Goal: Information Seeking & Learning: Learn about a topic

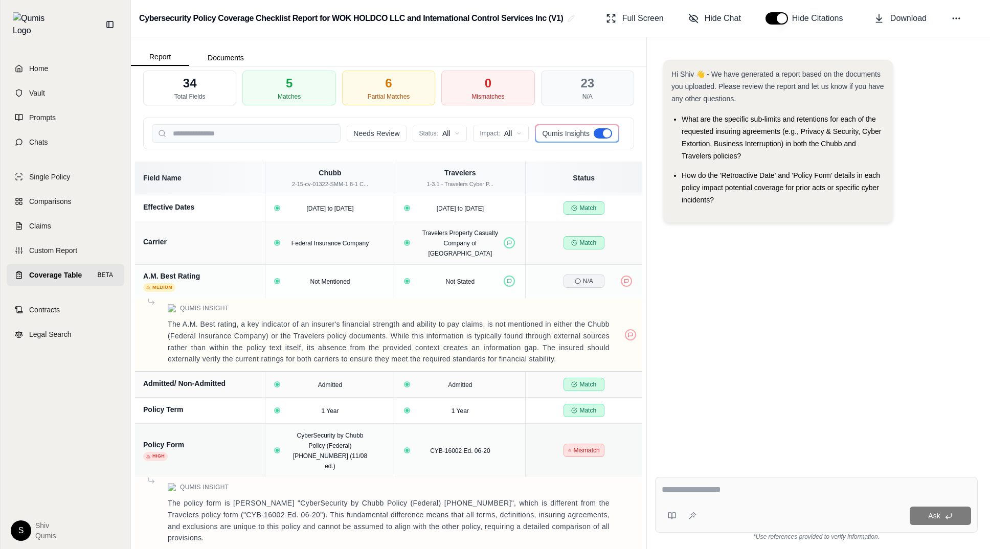
click at [609, 135] on div at bounding box center [607, 133] width 8 height 8
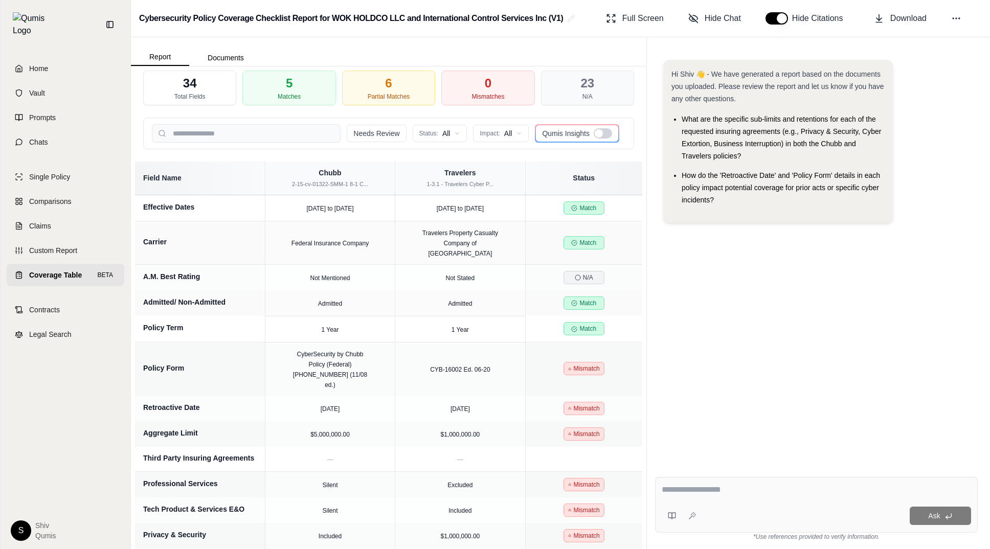
click at [609, 134] on div at bounding box center [603, 133] width 18 height 10
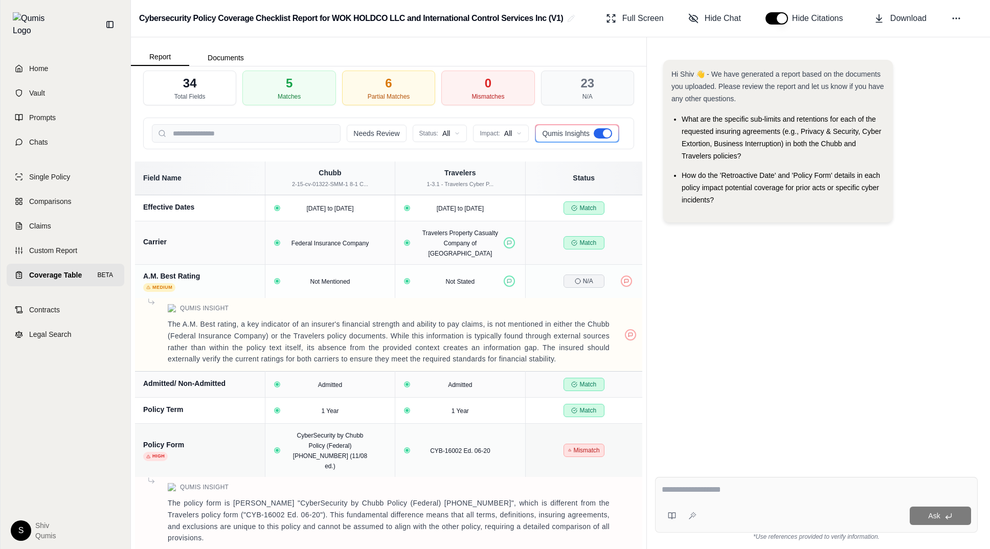
click at [609, 134] on div at bounding box center [607, 133] width 8 height 8
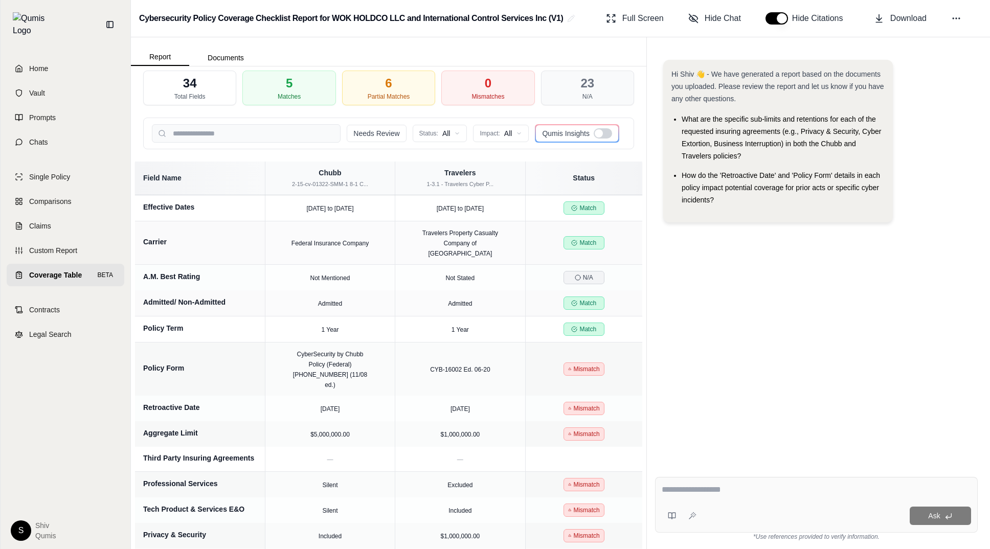
click at [609, 134] on div at bounding box center [603, 133] width 18 height 10
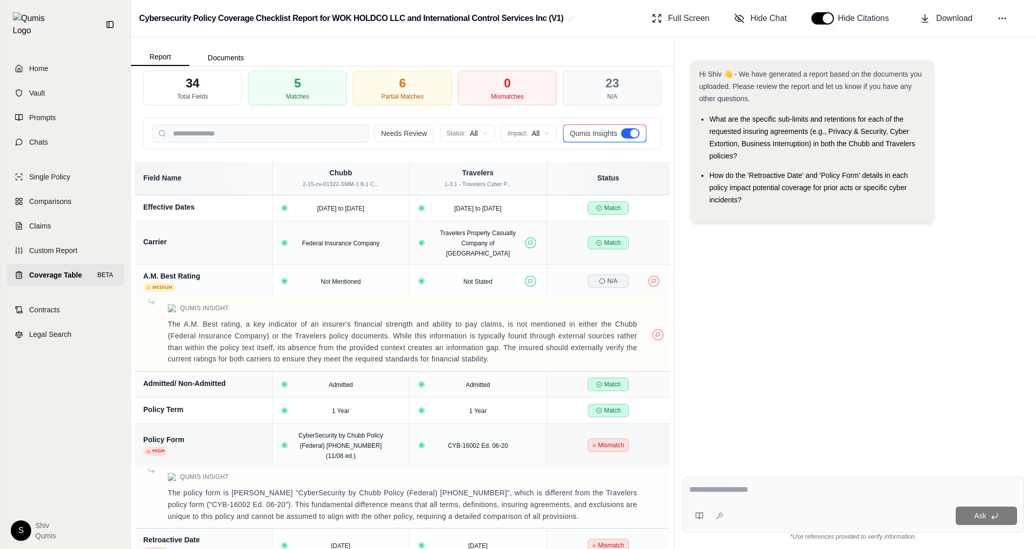
click at [605, 137] on span "Qumis Insights" at bounding box center [594, 133] width 48 height 10
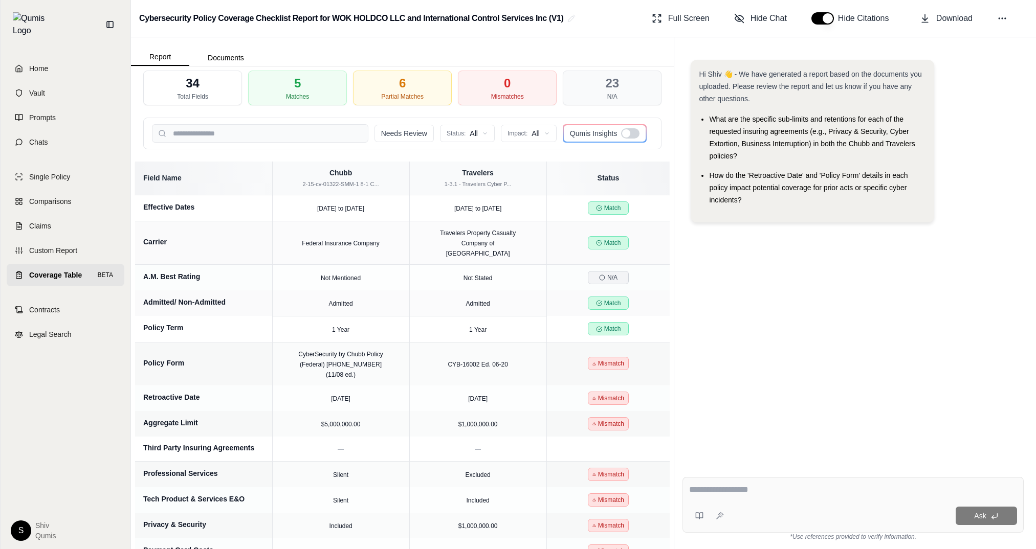
click at [605, 137] on span "Qumis Insights" at bounding box center [594, 133] width 48 height 10
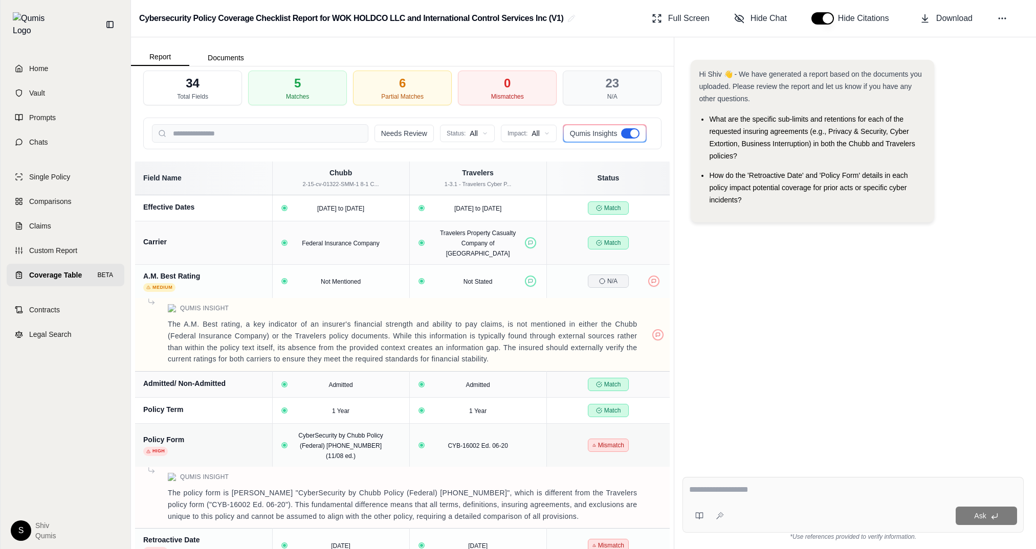
click at [605, 137] on span "Qumis Insights" at bounding box center [594, 133] width 48 height 10
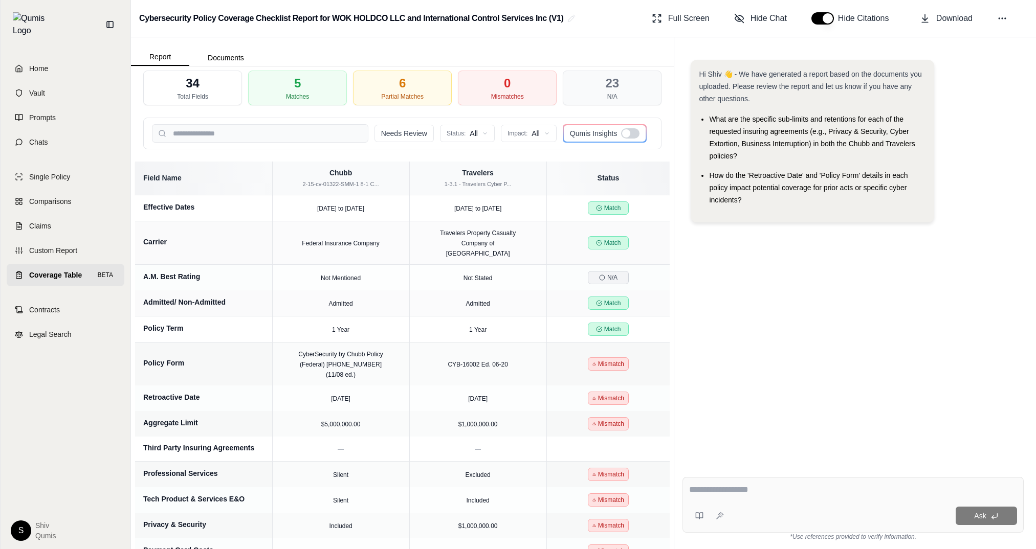
click at [628, 132] on div at bounding box center [626, 133] width 8 height 8
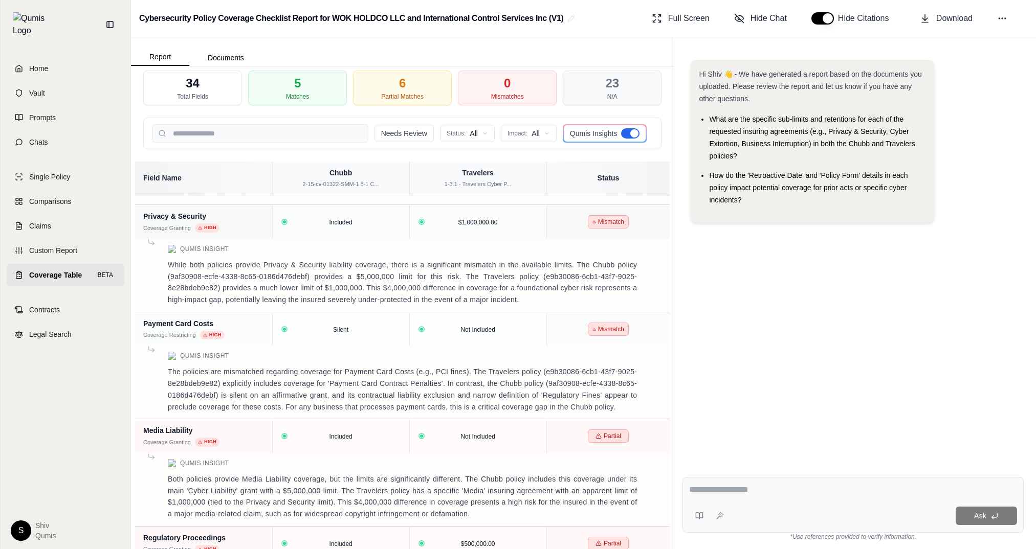
click at [833, 16] on button "button" at bounding box center [822, 18] width 23 height 12
click at [819, 17] on button "button" at bounding box center [822, 18] width 23 height 12
click at [632, 135] on div at bounding box center [634, 133] width 8 height 8
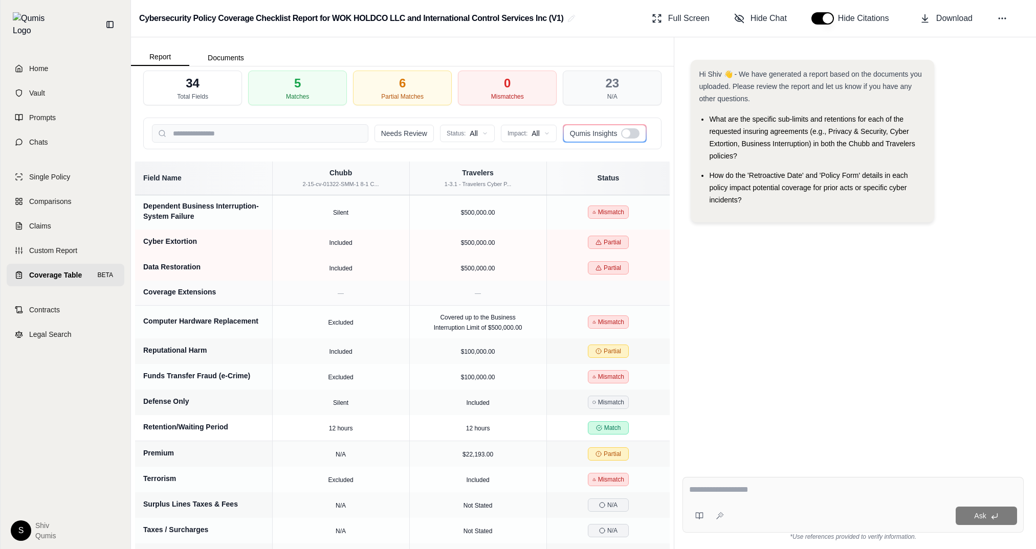
scroll to position [303, 0]
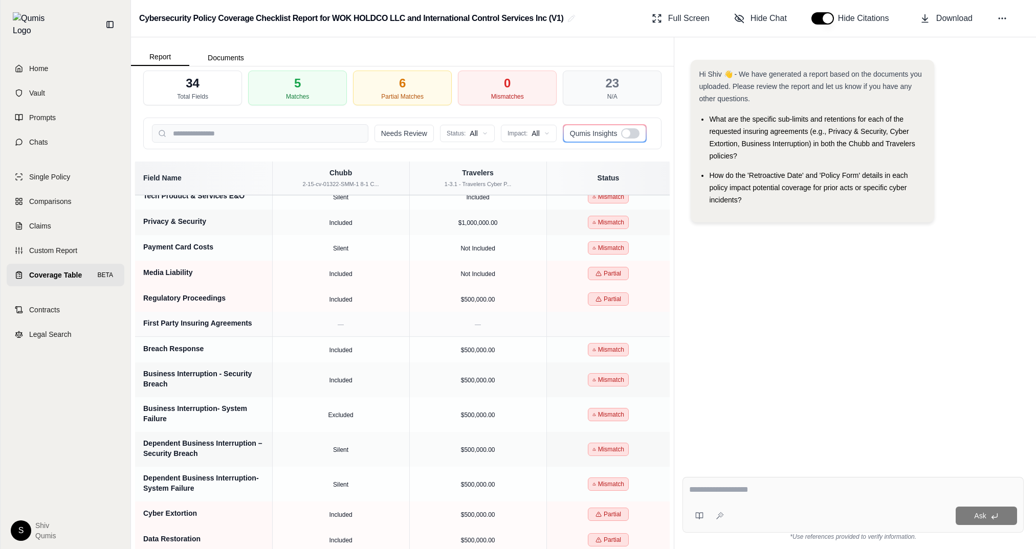
click at [632, 135] on div at bounding box center [630, 133] width 18 height 10
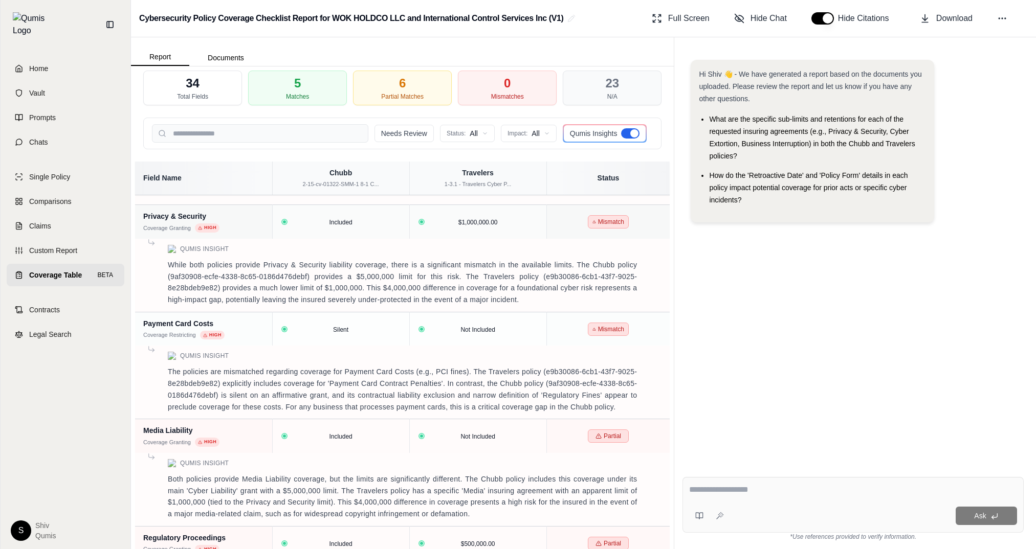
click at [632, 135] on div at bounding box center [634, 133] width 8 height 8
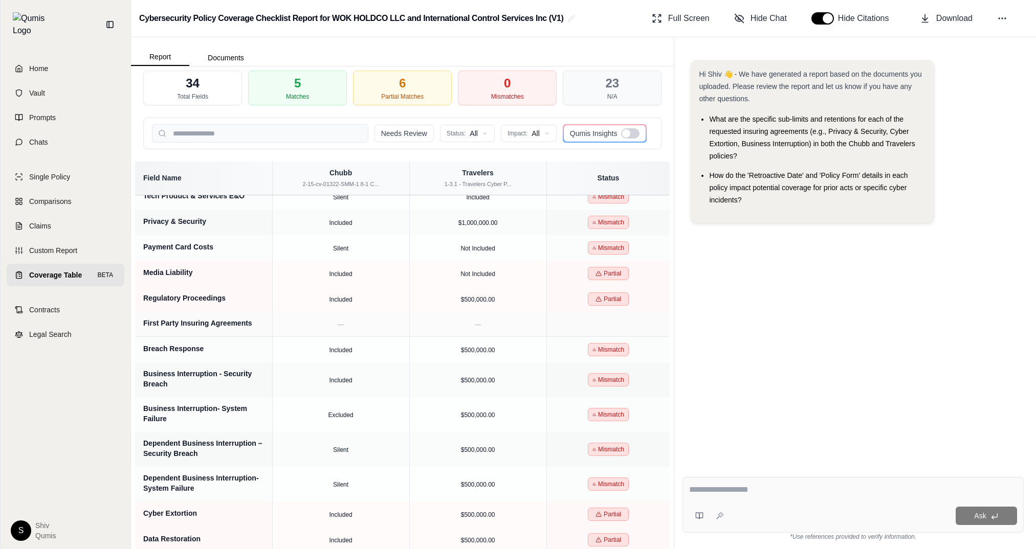
click at [632, 135] on div at bounding box center [630, 133] width 18 height 10
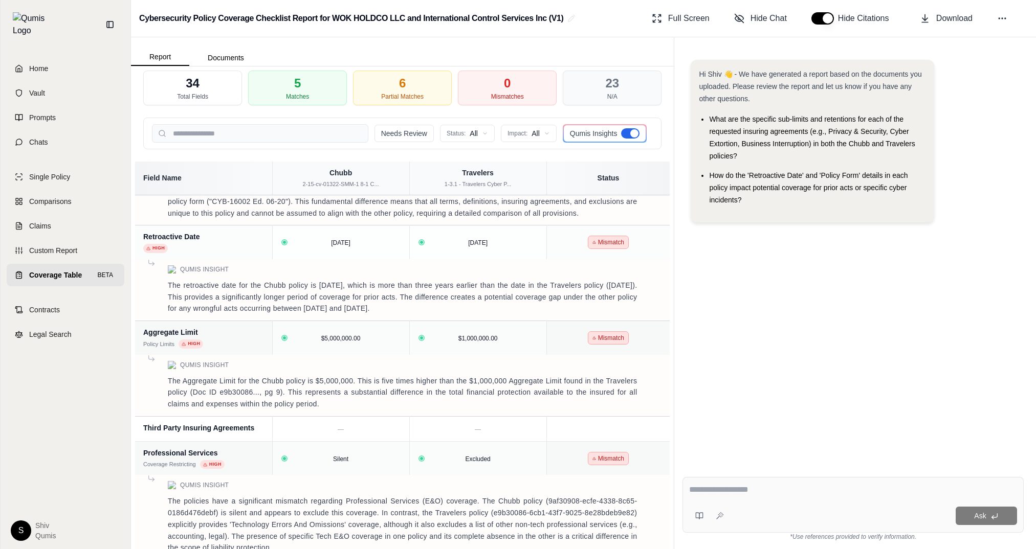
scroll to position [777, 0]
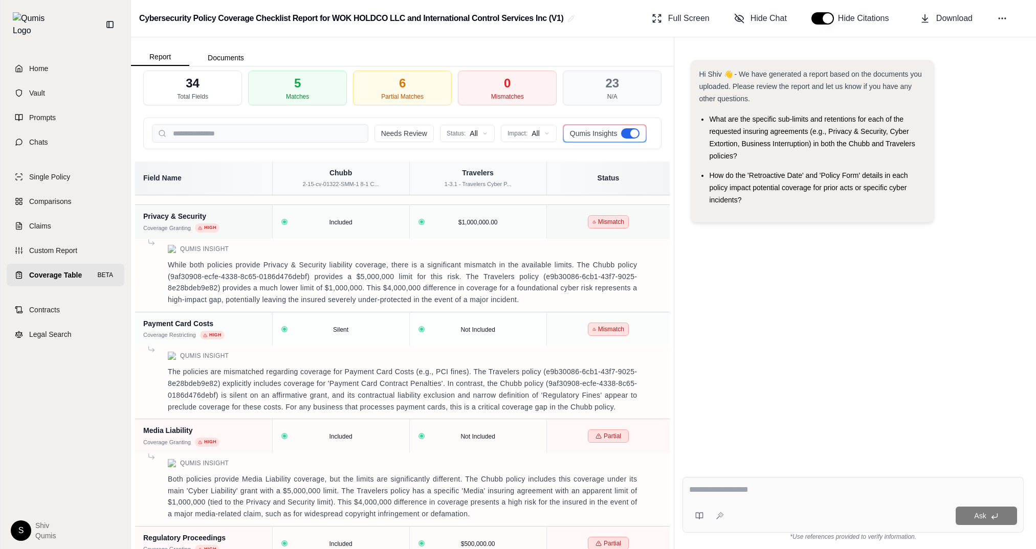
click at [632, 135] on div at bounding box center [634, 133] width 8 height 8
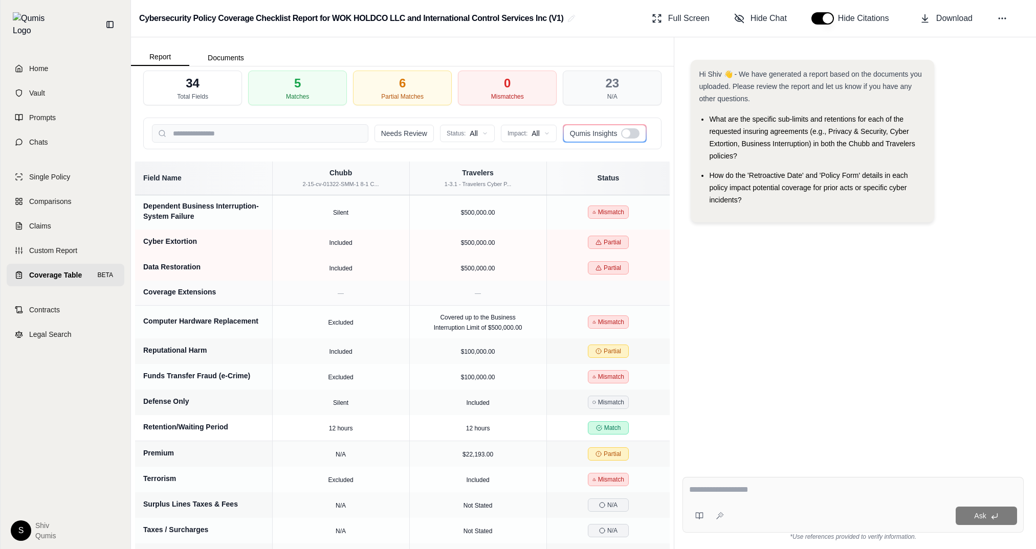
scroll to position [303, 0]
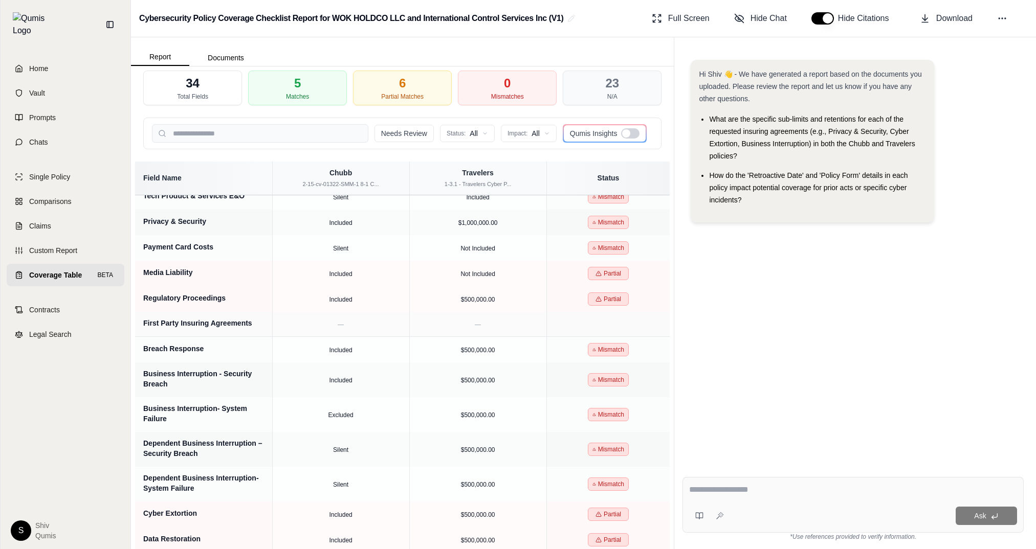
click at [632, 135] on div at bounding box center [630, 133] width 18 height 10
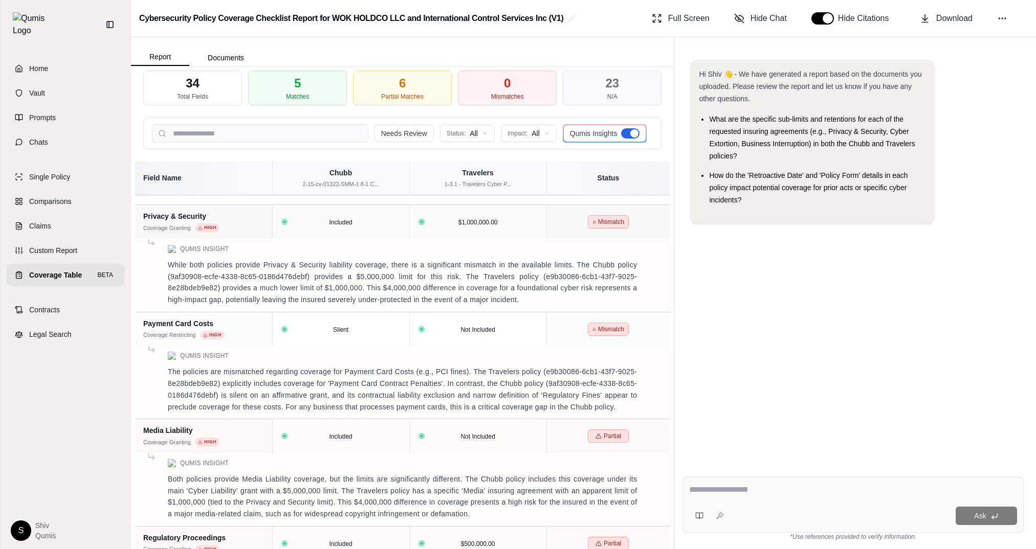
click at [632, 135] on div at bounding box center [634, 133] width 8 height 8
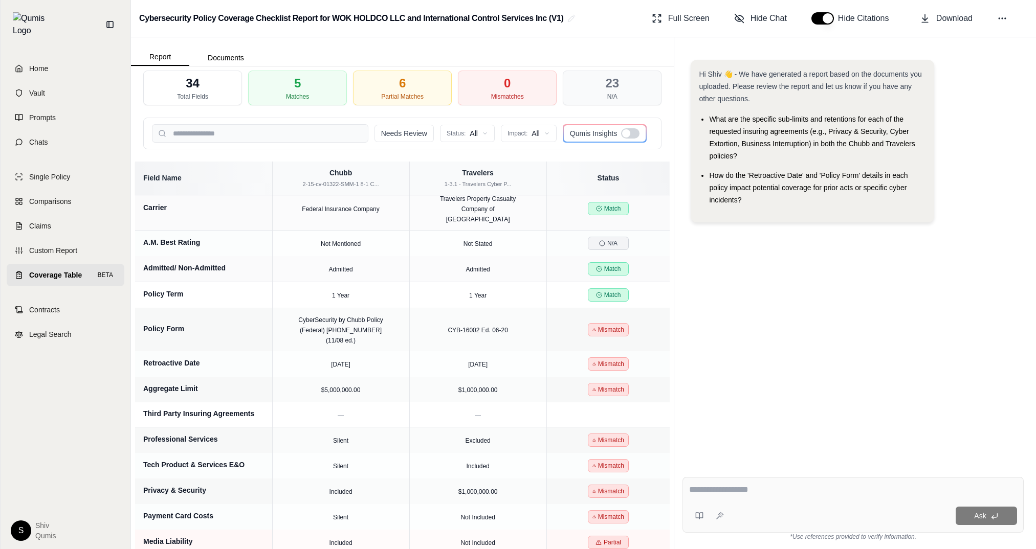
scroll to position [0, 0]
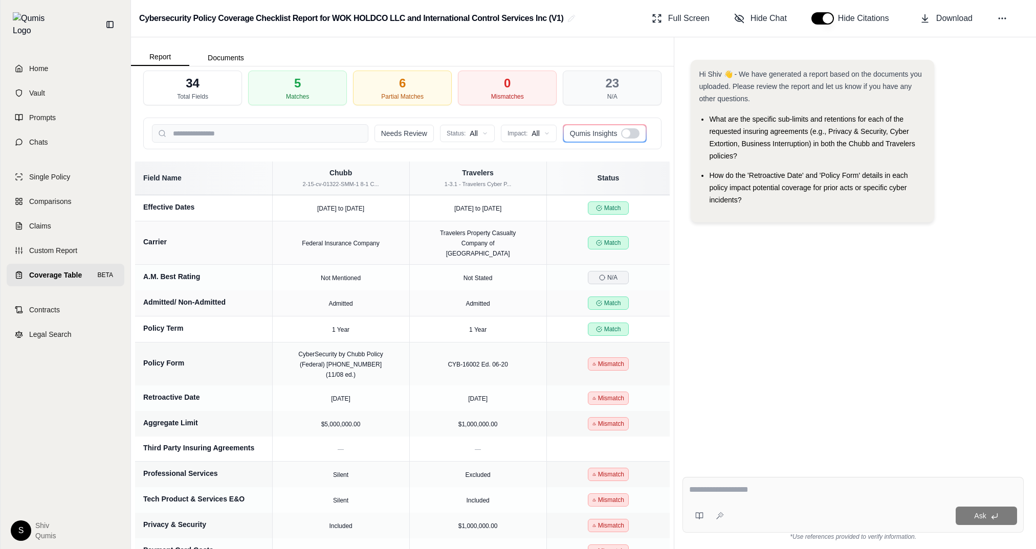
click at [625, 132] on div at bounding box center [626, 133] width 8 height 8
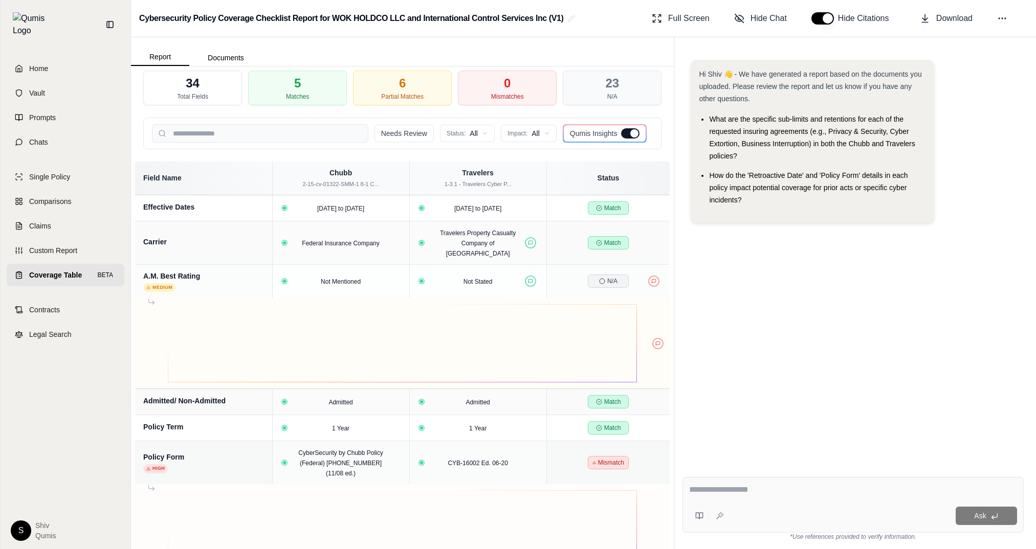
click at [623, 134] on div at bounding box center [630, 133] width 18 height 10
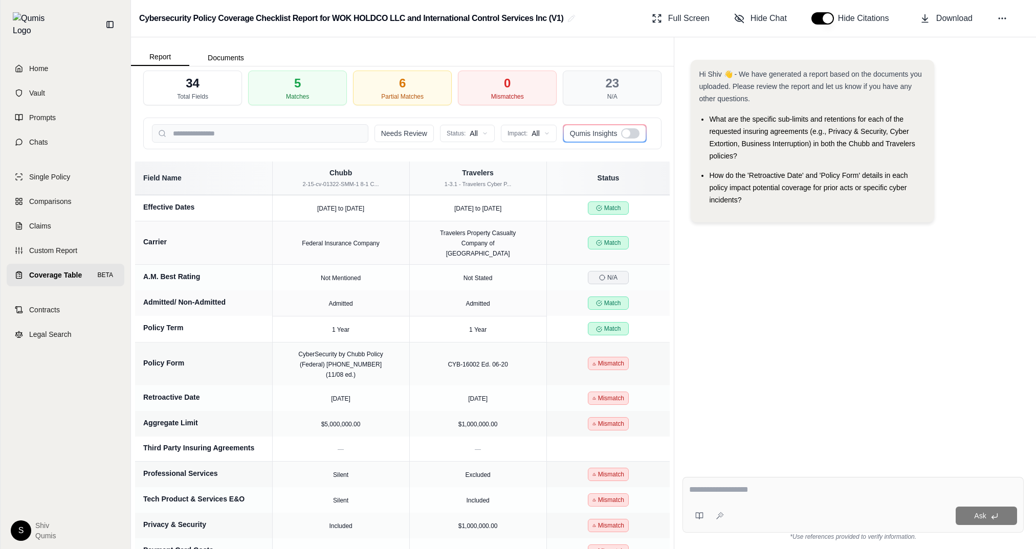
click at [632, 135] on div at bounding box center [630, 133] width 18 height 10
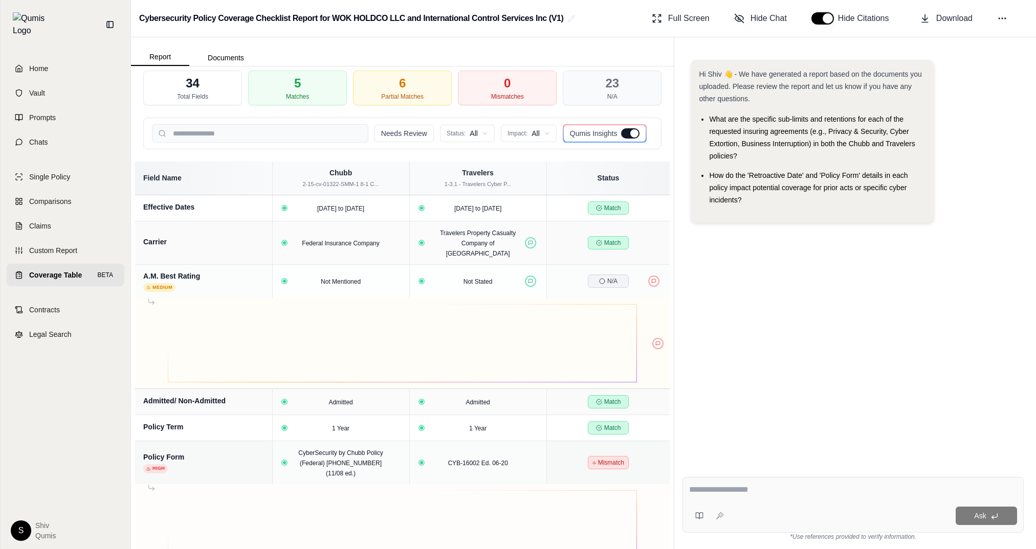
click at [632, 135] on div at bounding box center [634, 133] width 8 height 8
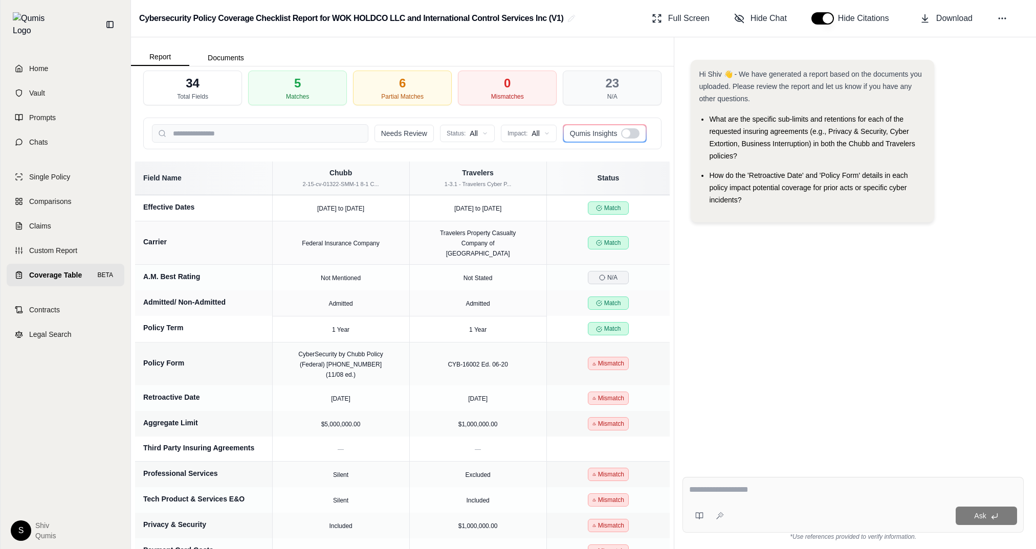
click at [632, 135] on div at bounding box center [630, 133] width 18 height 10
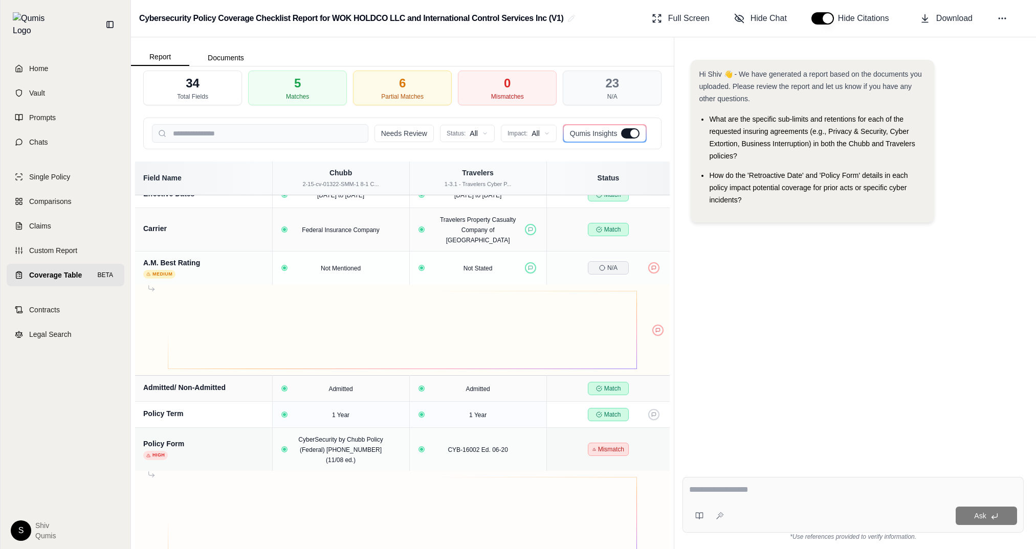
scroll to position [12, 0]
drag, startPoint x: 362, startPoint y: 332, endPoint x: 313, endPoint y: 304, distance: 56.3
click at [313, 304] on div "Qumis Insight The A.M. Best rating, a key indicator of an insurer's financial s…" at bounding box center [402, 332] width 518 height 78
click at [392, 302] on div "Qumis Insight The A.M. Best rating, a key indicator of an insurer's financial s…" at bounding box center [402, 332] width 518 height 78
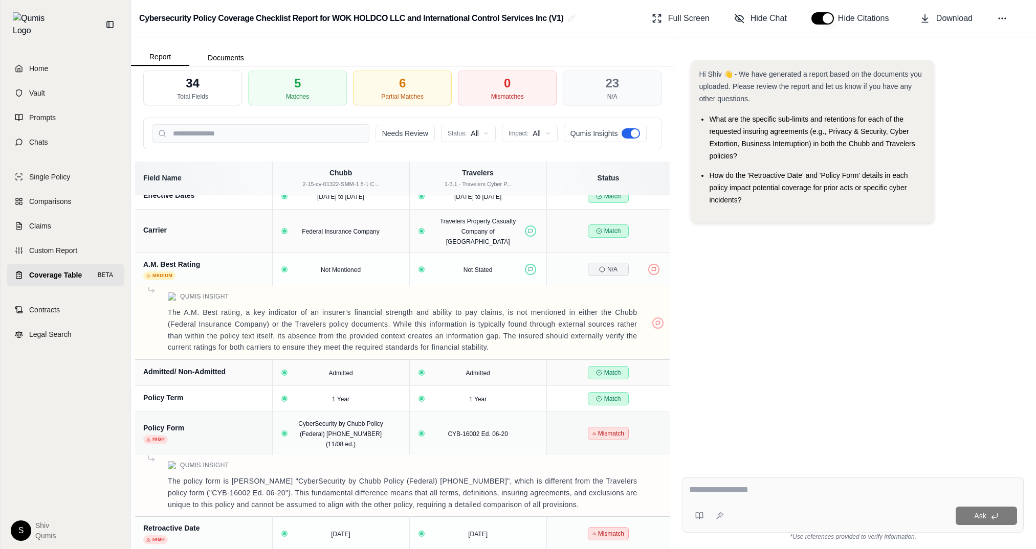
click at [631, 132] on div at bounding box center [635, 133] width 8 height 8
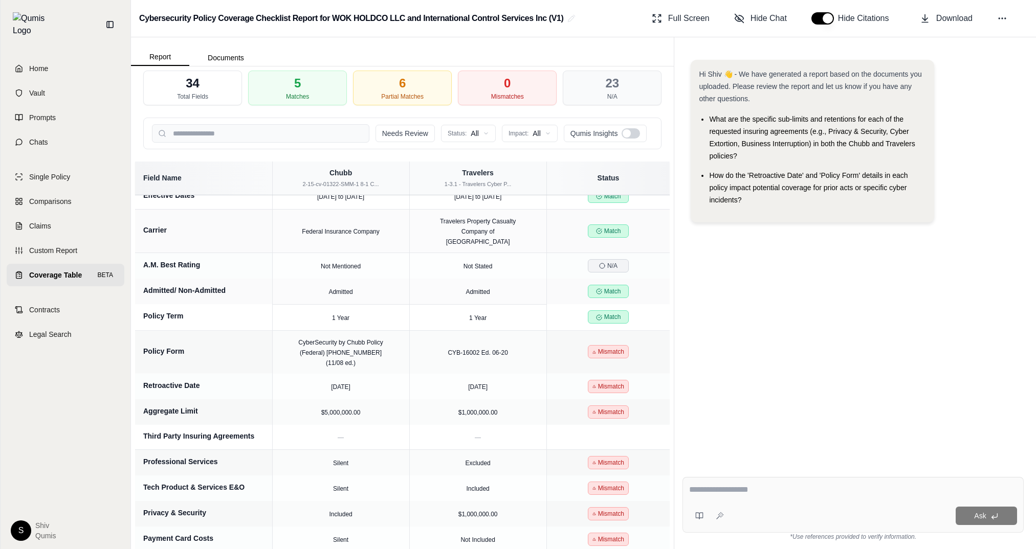
click at [630, 132] on div at bounding box center [626, 133] width 8 height 8
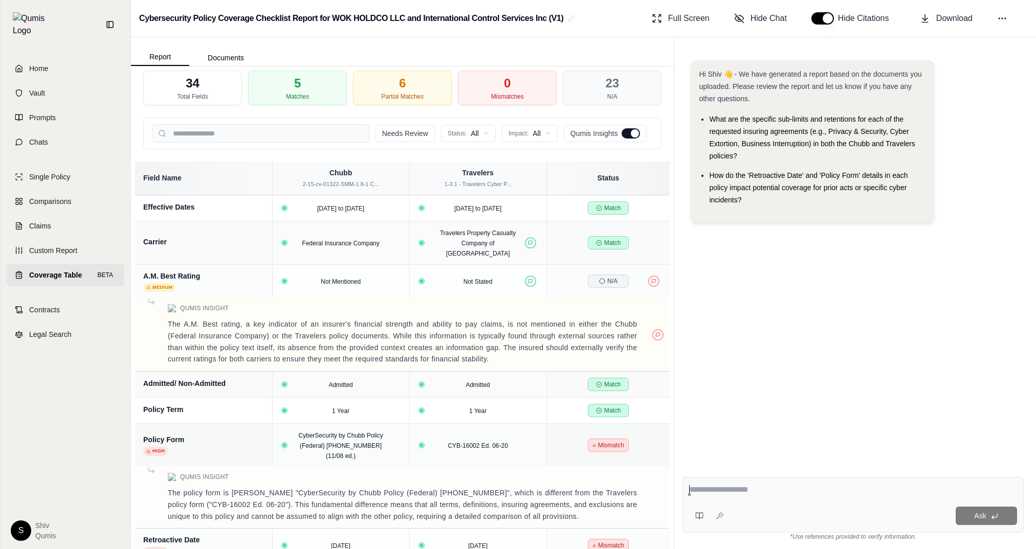
click at [626, 135] on div at bounding box center [630, 133] width 18 height 10
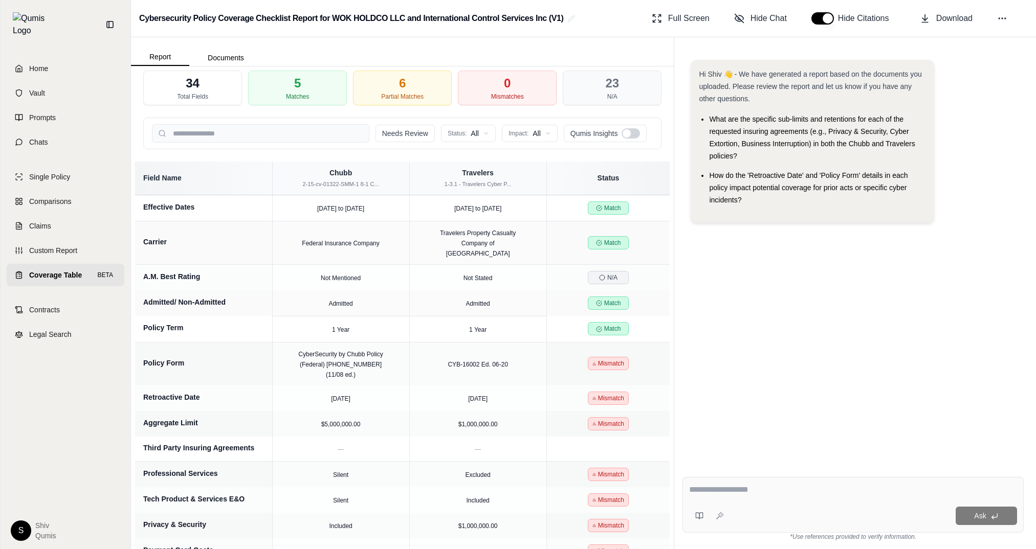
click at [627, 134] on div at bounding box center [626, 133] width 8 height 8
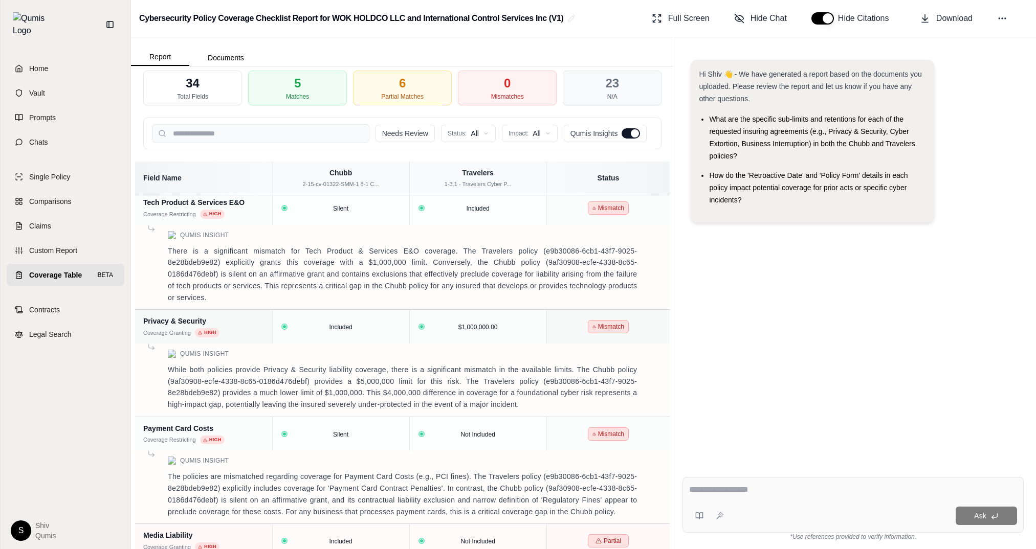
scroll to position [685, 0]
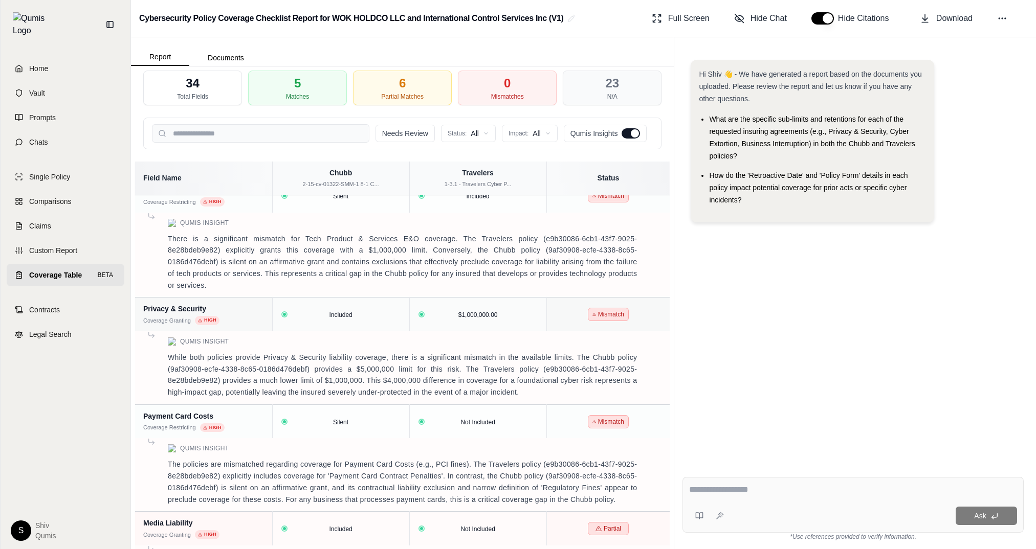
click at [633, 127] on div "Qumis Insights" at bounding box center [605, 133] width 83 height 17
click at [630, 135] on div at bounding box center [630, 133] width 18 height 10
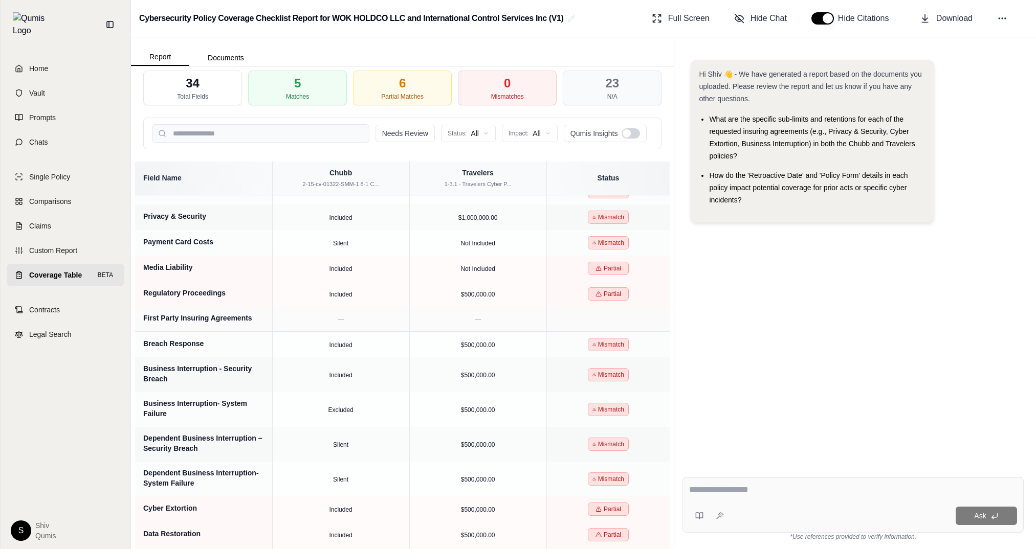
click at [630, 135] on div at bounding box center [626, 133] width 8 height 8
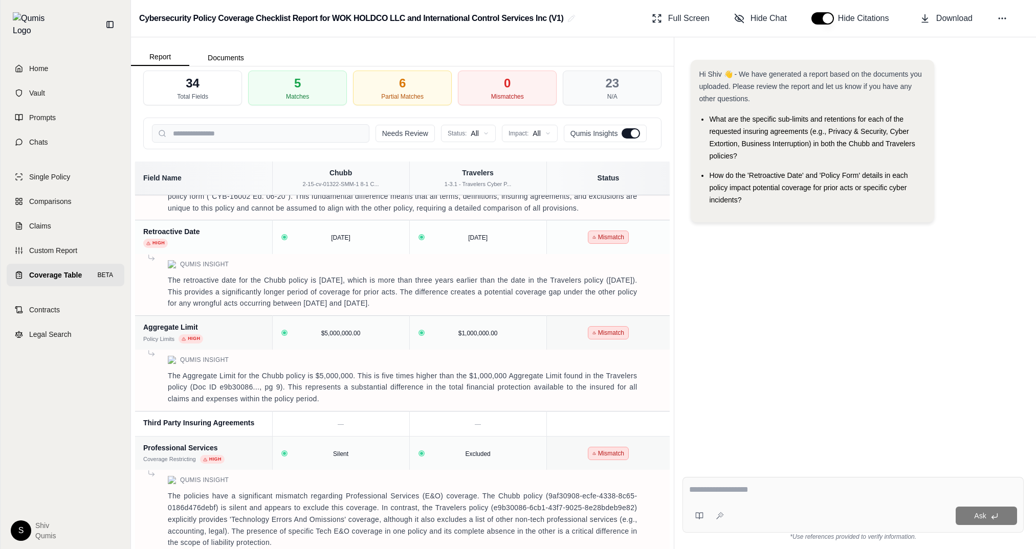
scroll to position [685, 0]
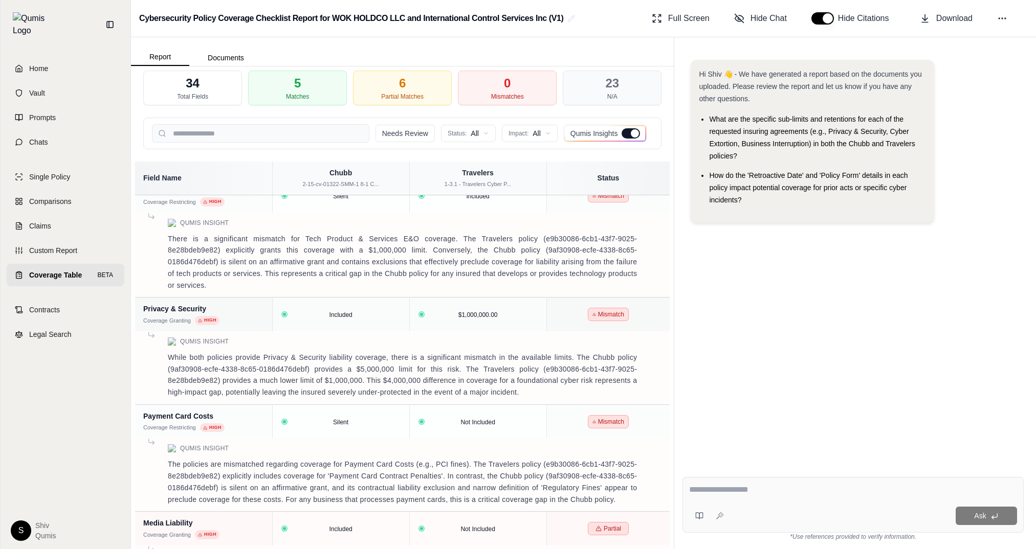
click at [631, 130] on div at bounding box center [630, 133] width 18 height 10
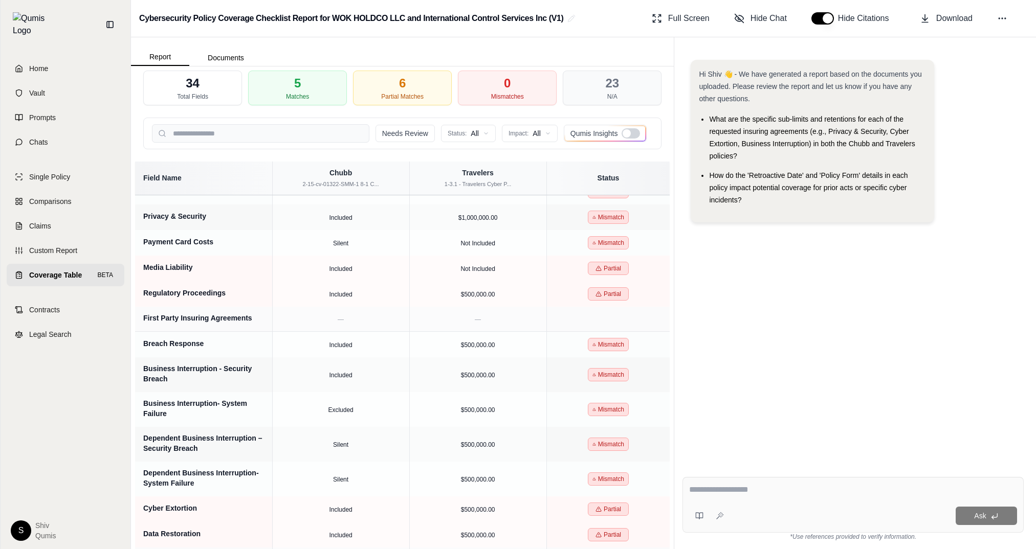
click at [629, 136] on div at bounding box center [626, 133] width 8 height 8
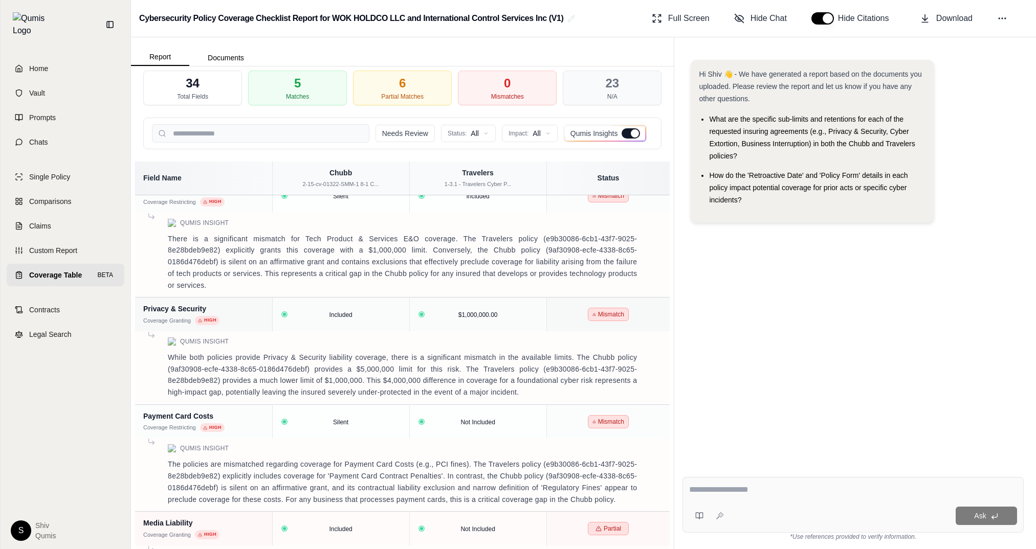
click at [628, 134] on div at bounding box center [630, 133] width 18 height 10
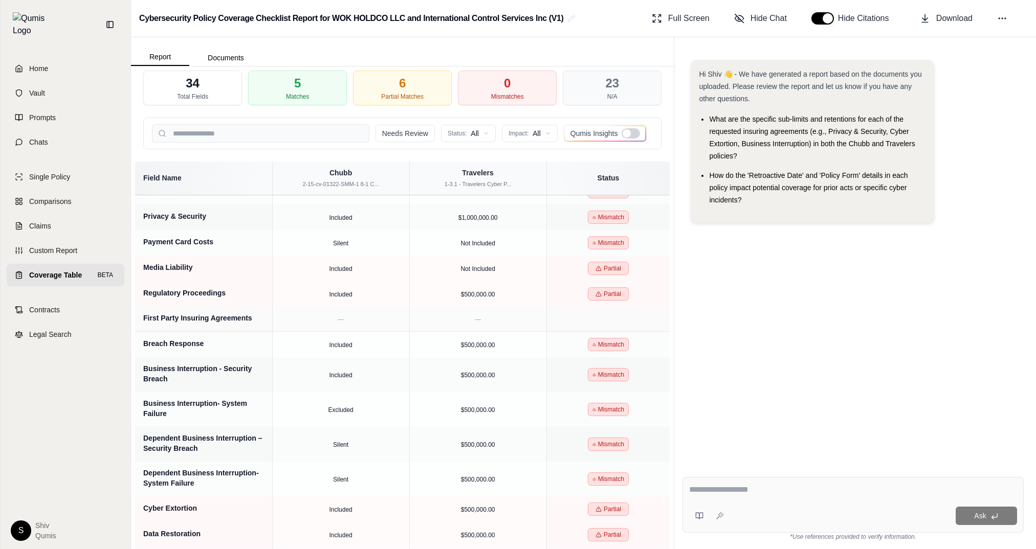
click at [628, 134] on div at bounding box center [626, 133] width 8 height 8
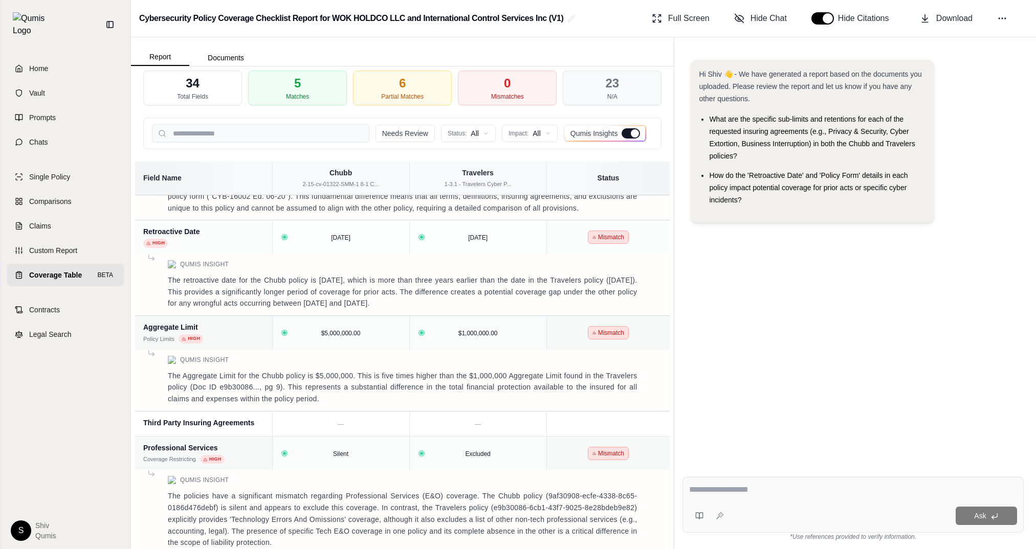
scroll to position [685, 0]
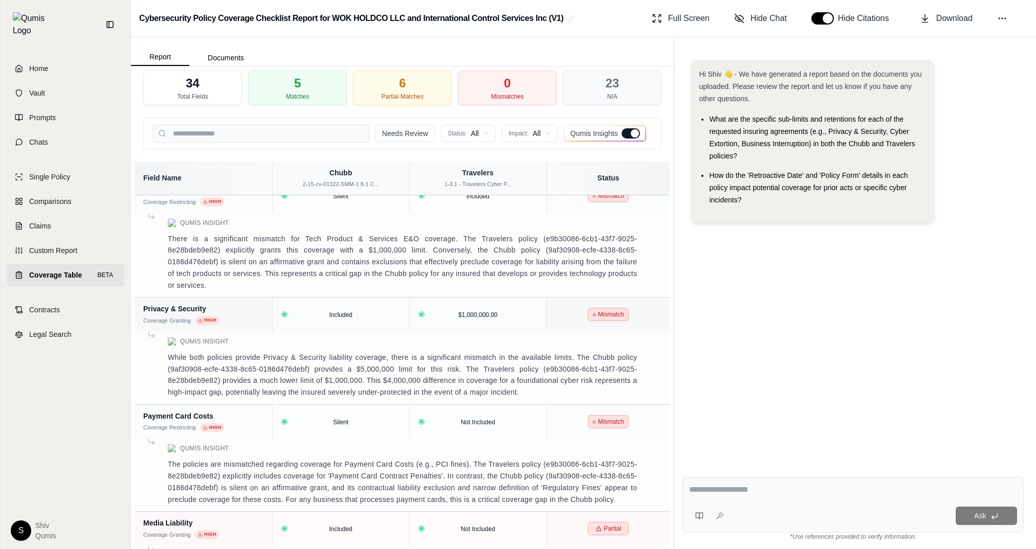
click at [628, 134] on div at bounding box center [630, 133] width 18 height 10
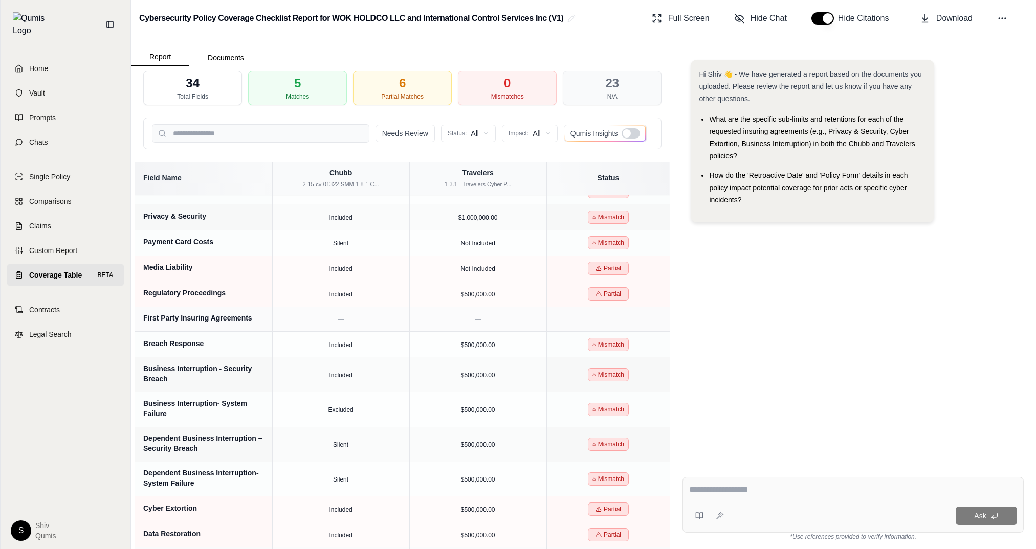
click at [628, 133] on div at bounding box center [626, 133] width 8 height 8
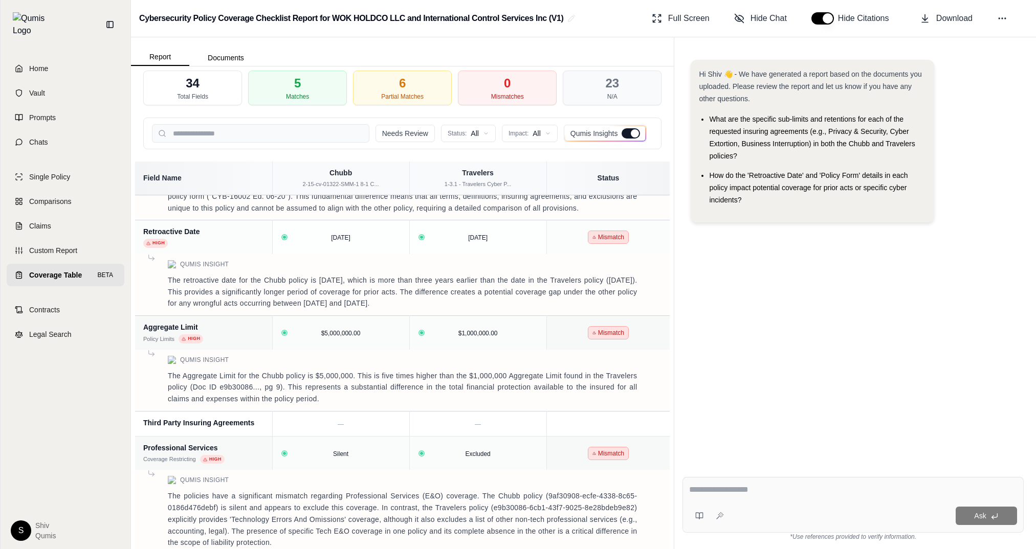
scroll to position [685, 0]
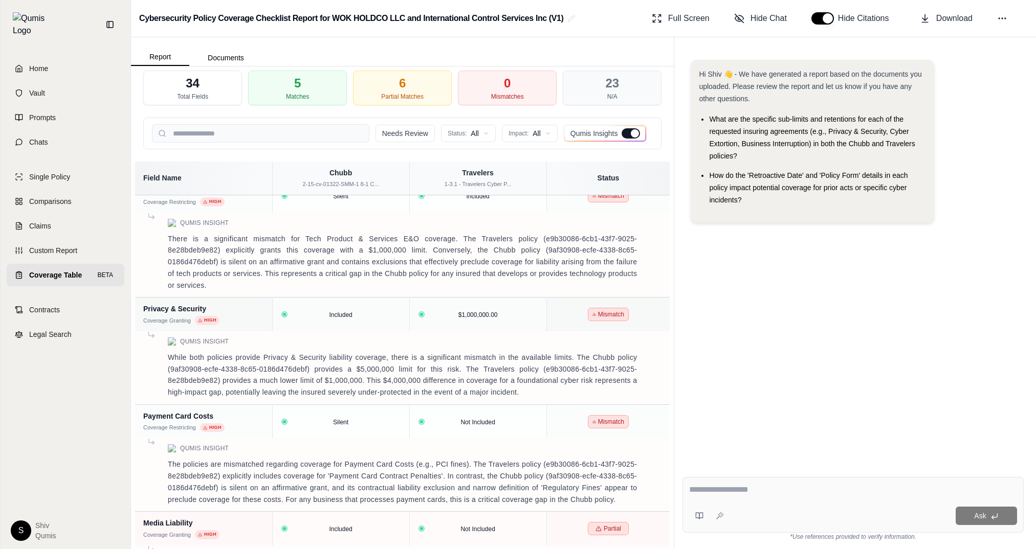
click at [630, 137] on div at bounding box center [630, 133] width 18 height 10
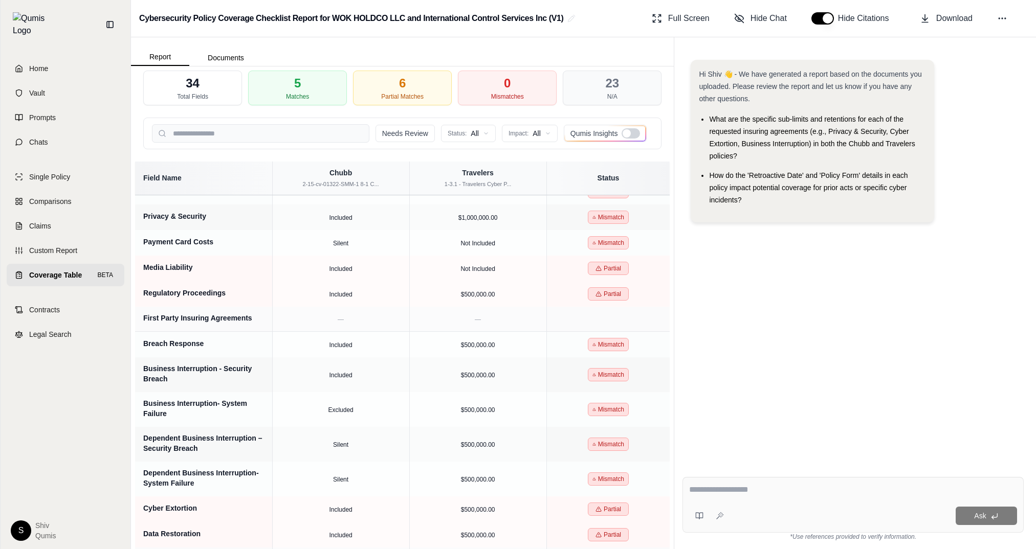
click at [628, 137] on div at bounding box center [626, 133] width 8 height 8
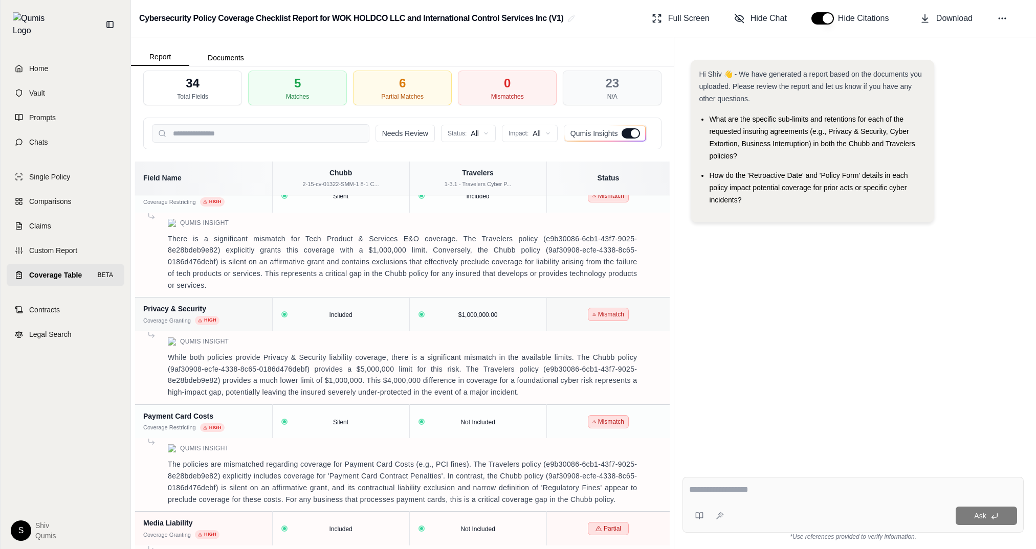
click at [615, 135] on span "Qumis Insights" at bounding box center [594, 133] width 48 height 10
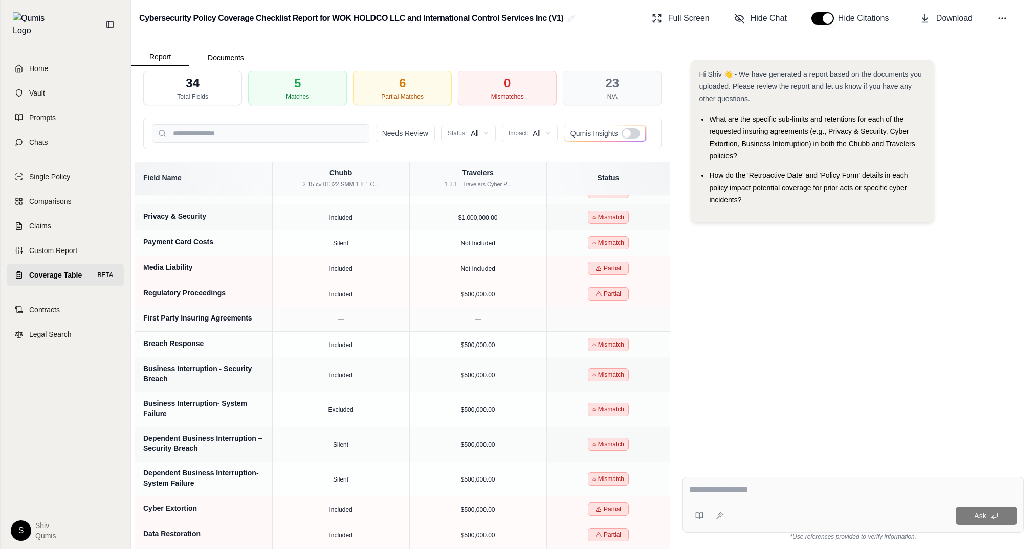
click at [622, 133] on div at bounding box center [626, 133] width 8 height 8
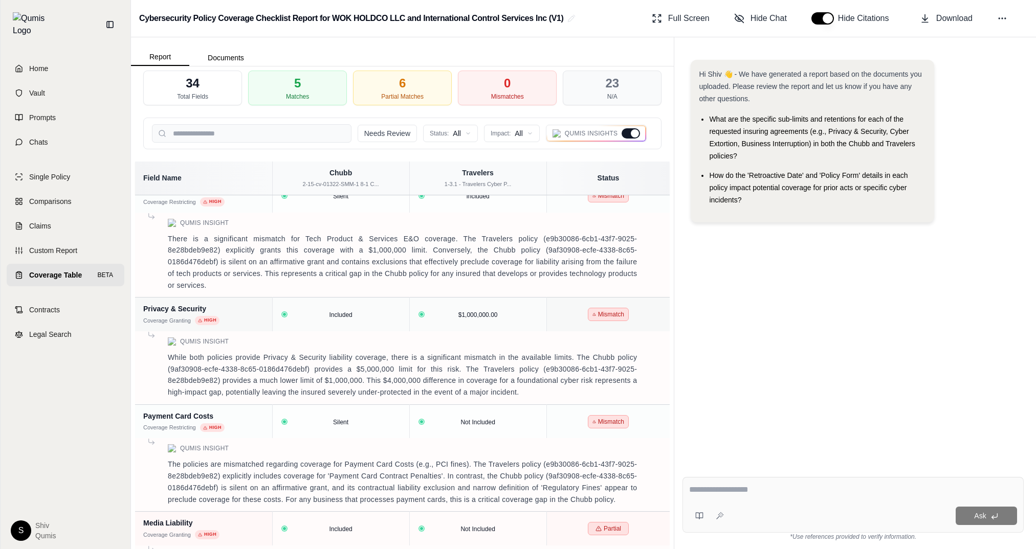
click at [633, 134] on div at bounding box center [635, 133] width 8 height 8
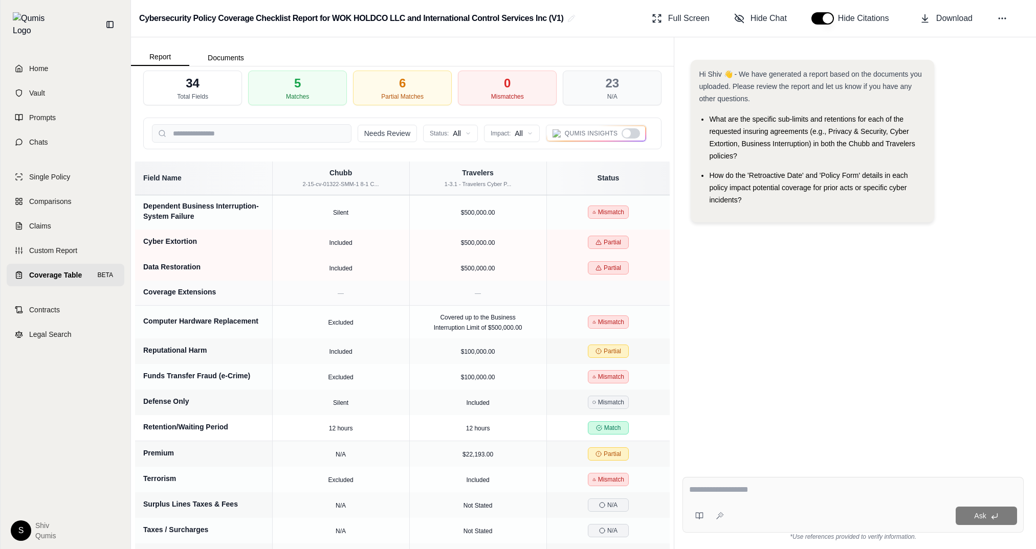
scroll to position [308, 0]
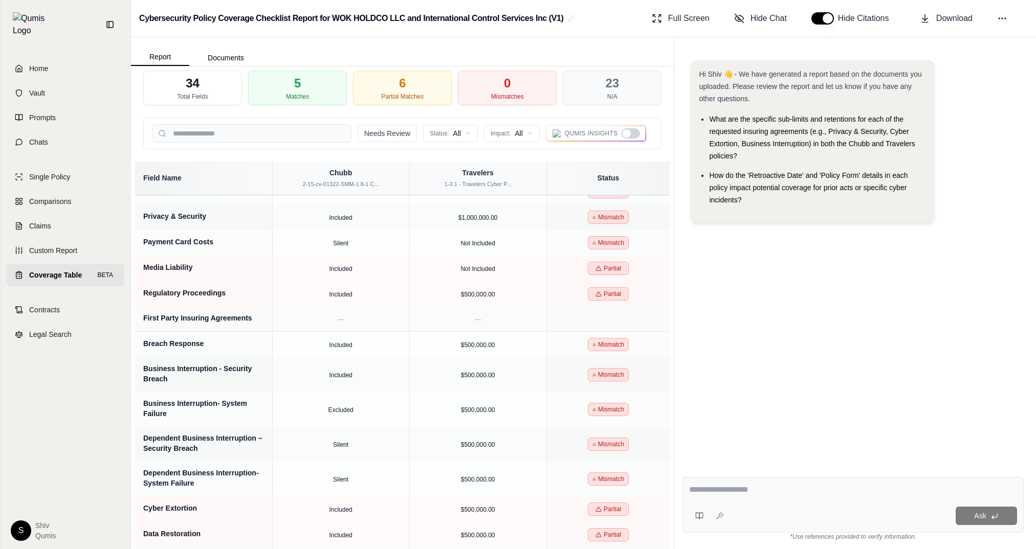
click at [633, 134] on div at bounding box center [630, 133] width 18 height 10
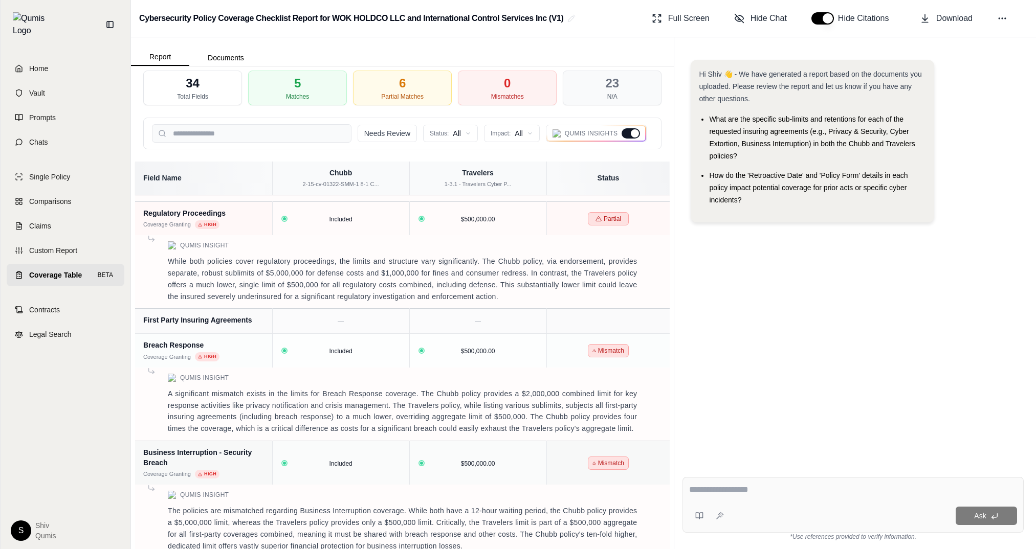
scroll to position [1161, 0]
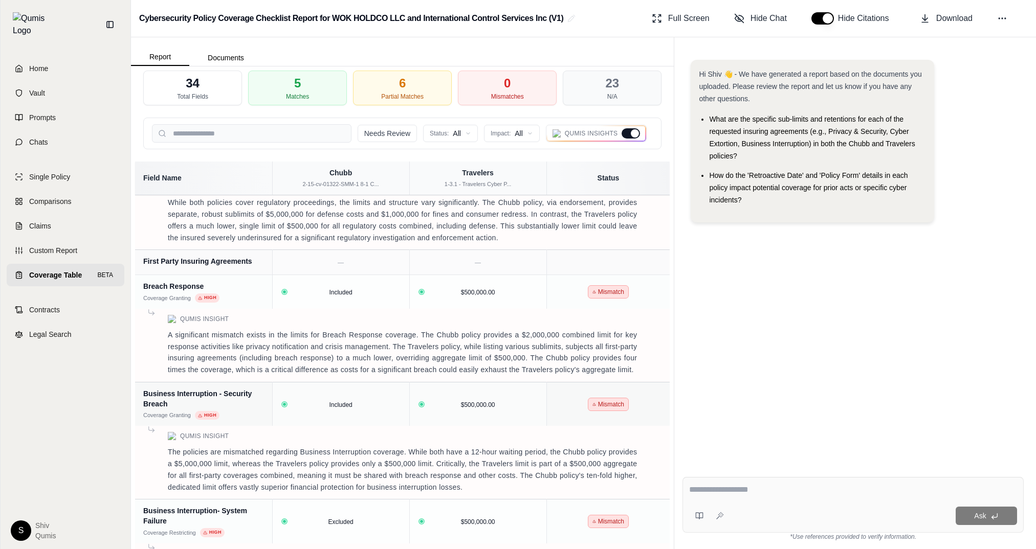
click at [635, 131] on div at bounding box center [635, 133] width 8 height 8
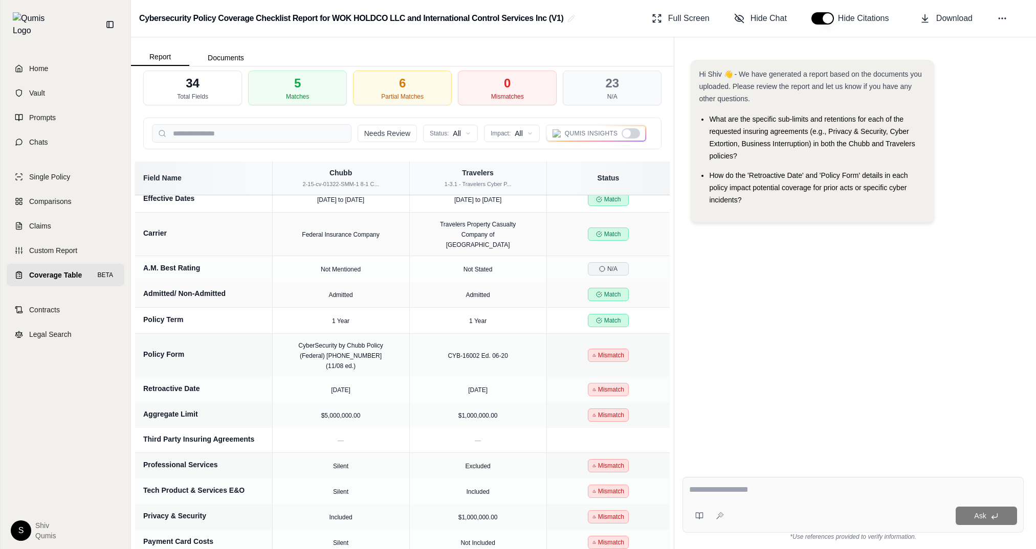
scroll to position [0, 0]
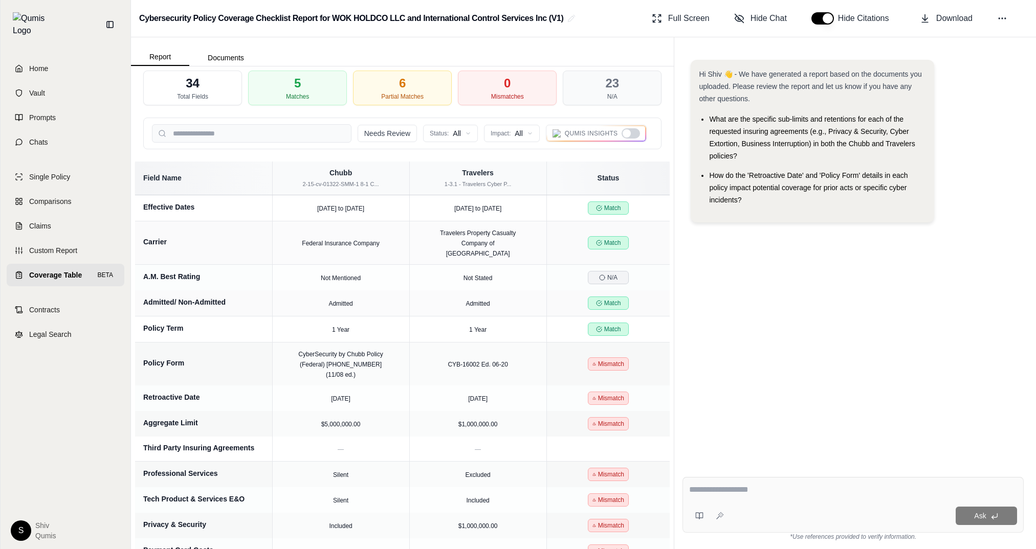
click at [630, 129] on div at bounding box center [630, 133] width 18 height 10
